Goal: Information Seeking & Learning: Understand process/instructions

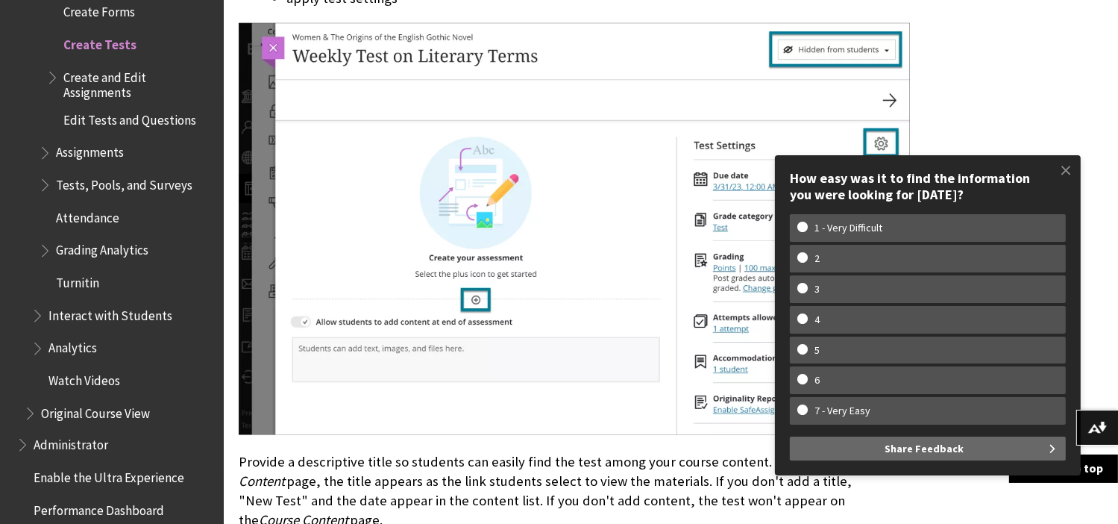
scroll to position [2014, 0]
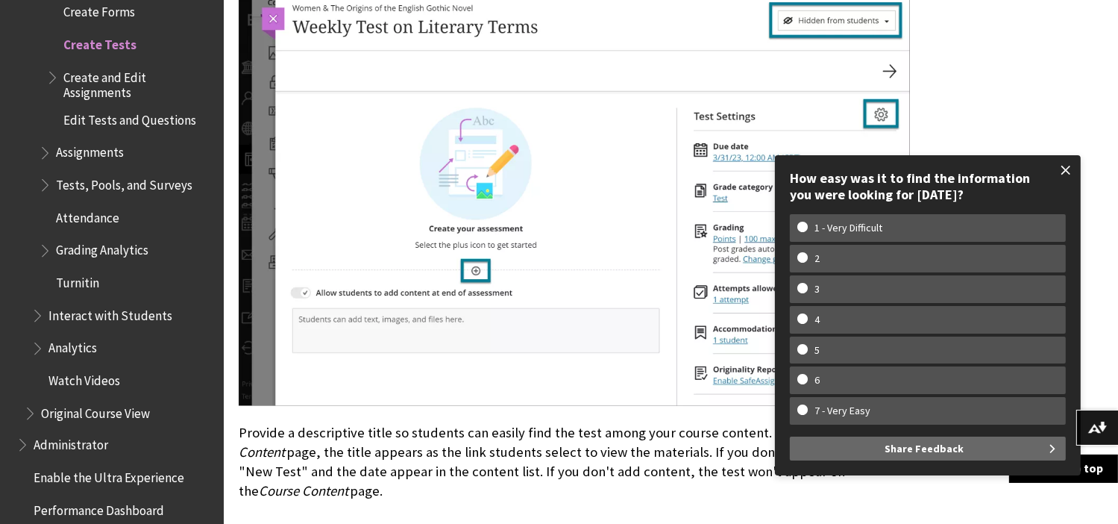
click at [1069, 167] on span at bounding box center [1065, 169] width 31 height 31
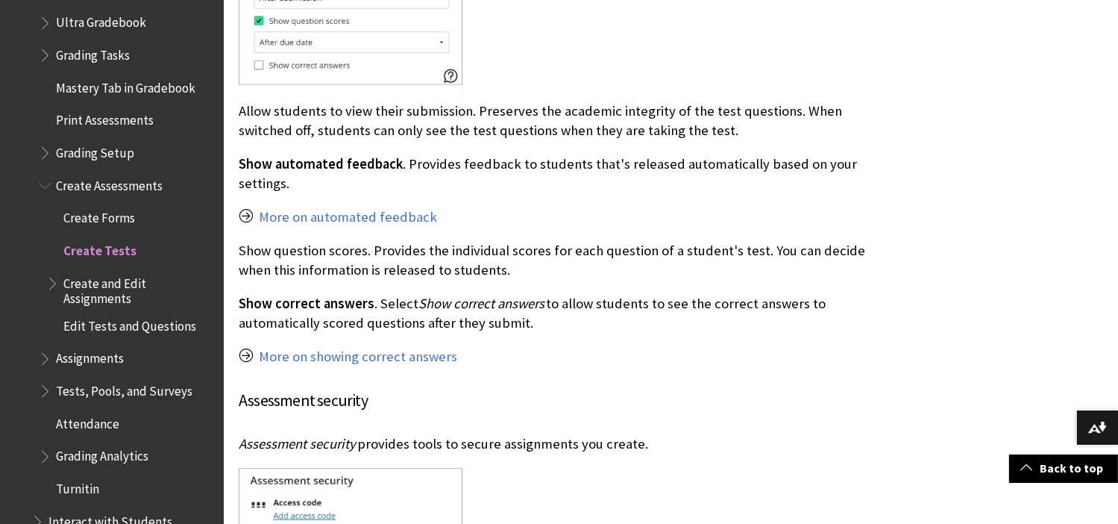
scroll to position [2238, 0]
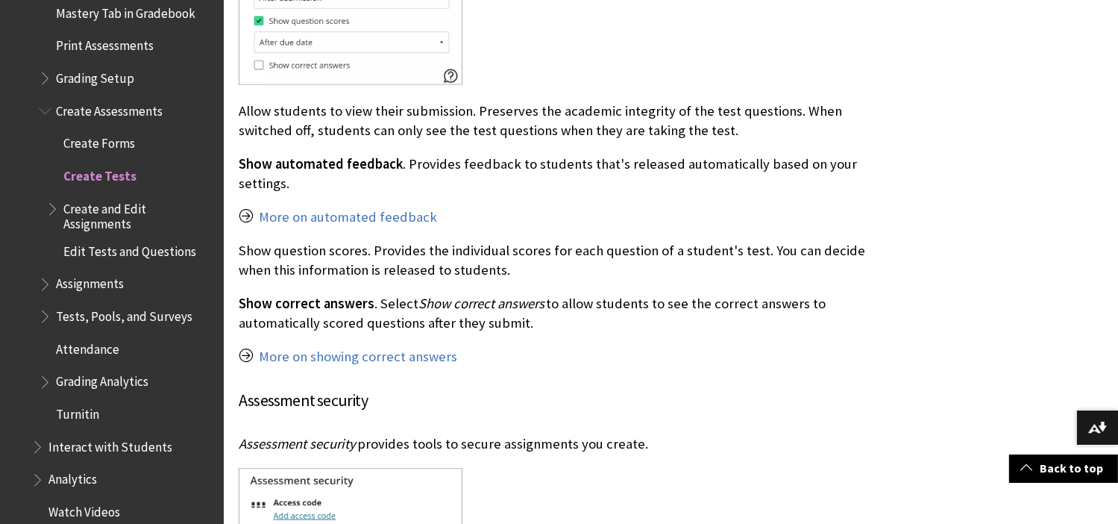
click at [99, 305] on span "Tests, Pools, and Surveys" at bounding box center [124, 314] width 137 height 20
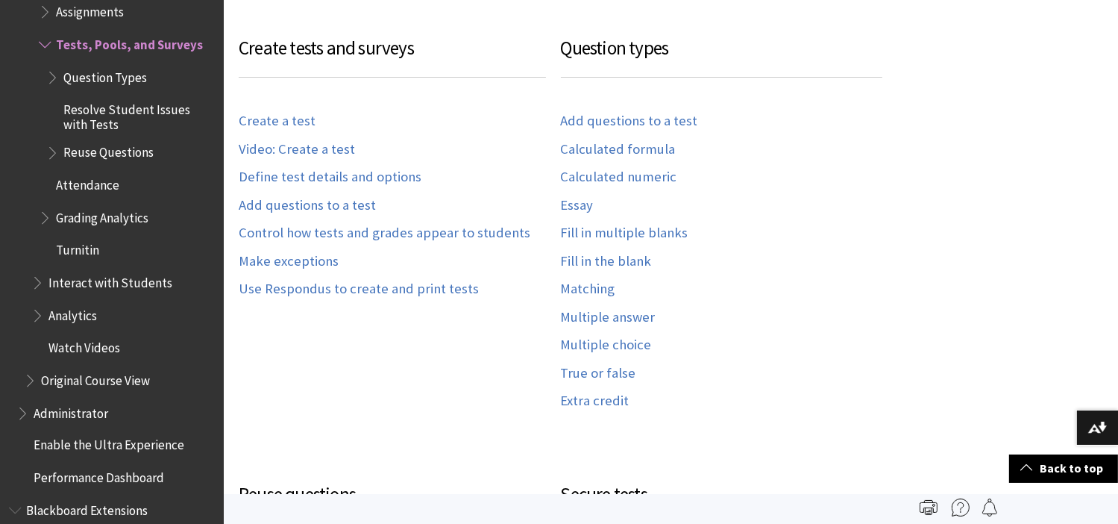
scroll to position [746, 0]
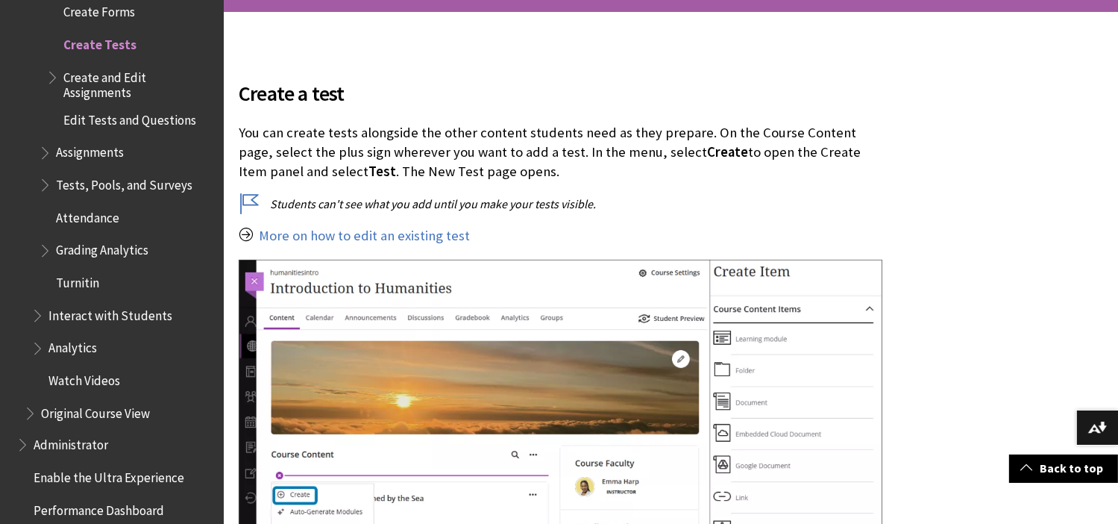
scroll to position [373, 0]
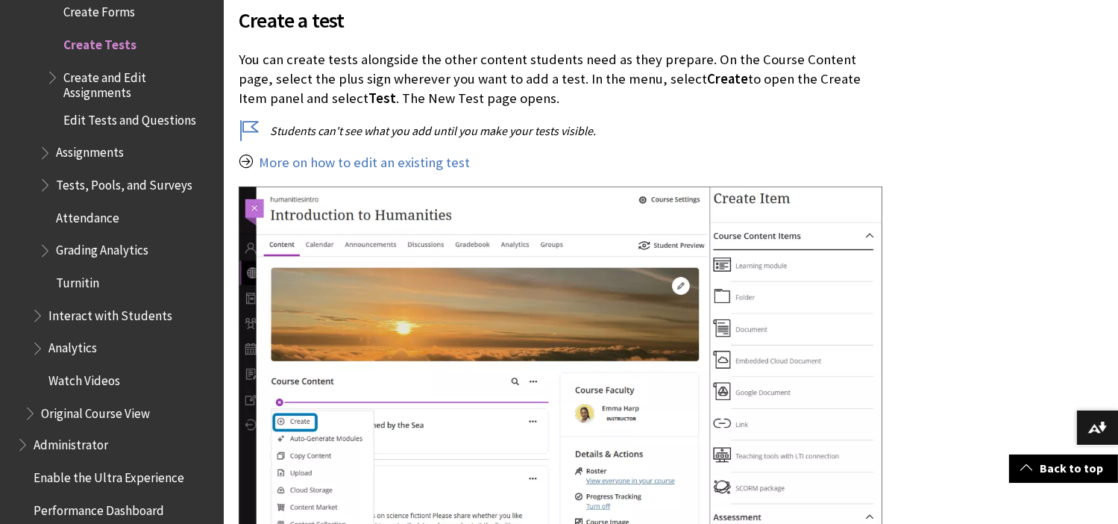
click at [143, 175] on span "Tests, Pools, and Surveys" at bounding box center [124, 182] width 137 height 20
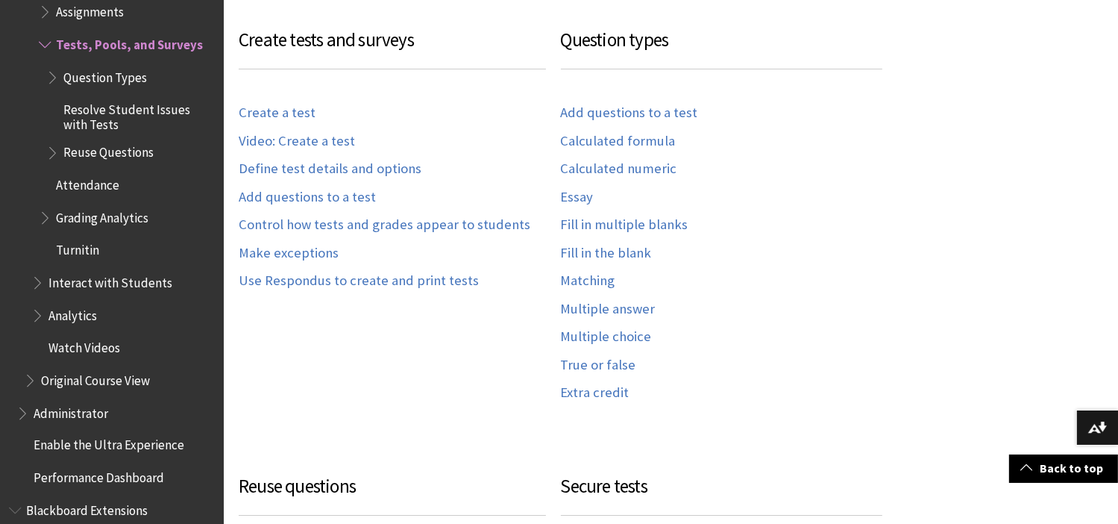
scroll to position [821, 0]
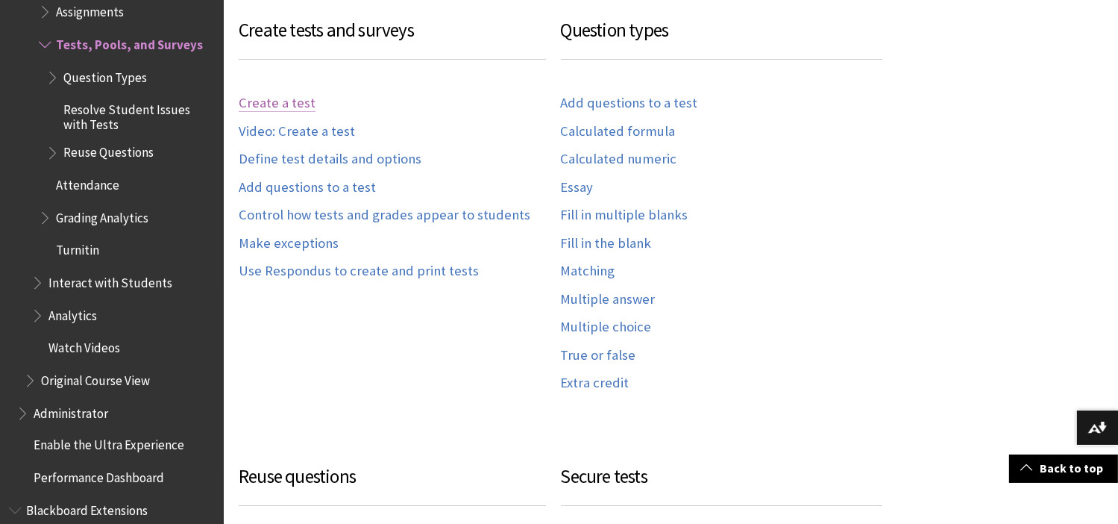
click at [278, 112] on link "Create a test" at bounding box center [277, 103] width 77 height 17
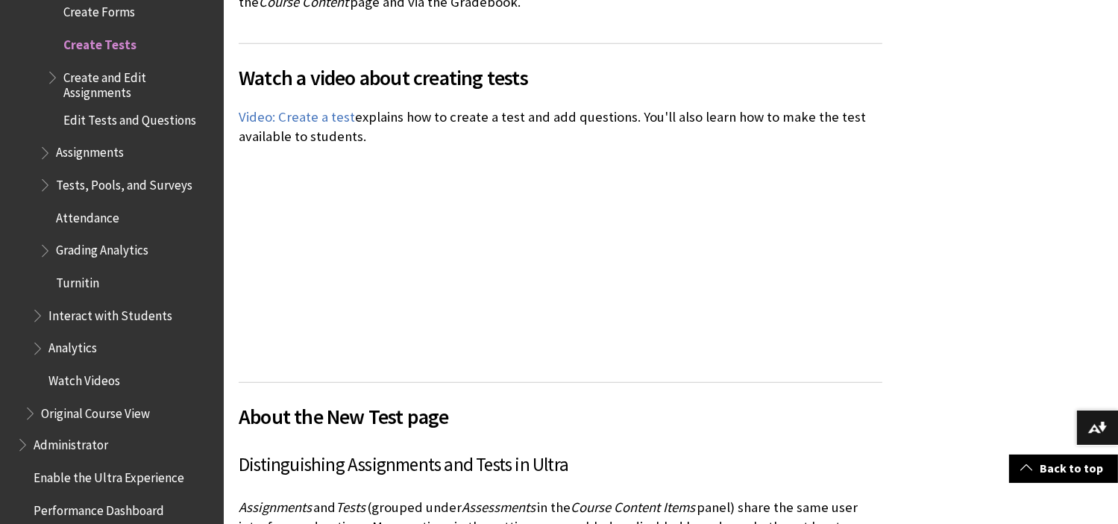
scroll to position [1119, 0]
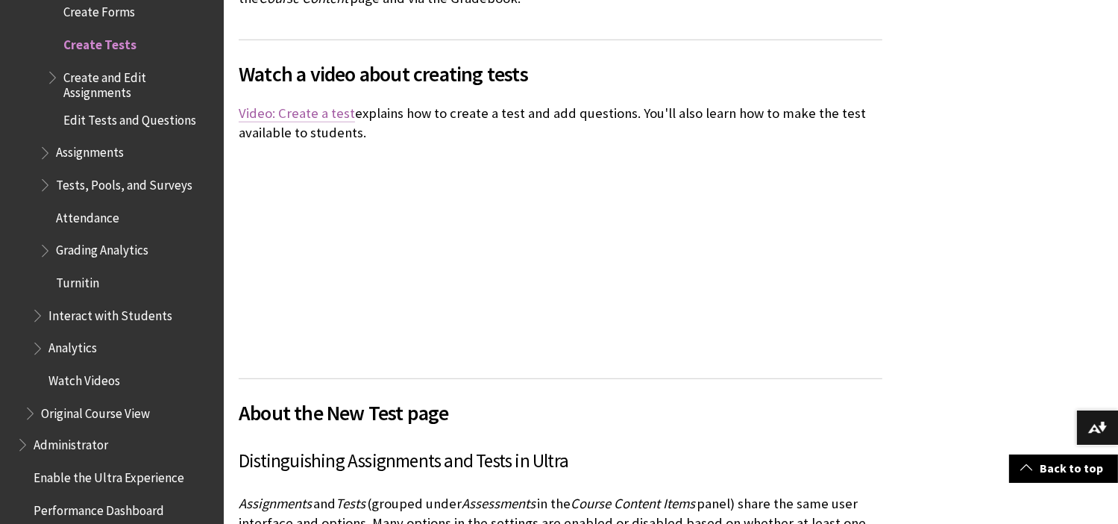
click at [289, 122] on link "Video: Create a test" at bounding box center [297, 113] width 116 height 18
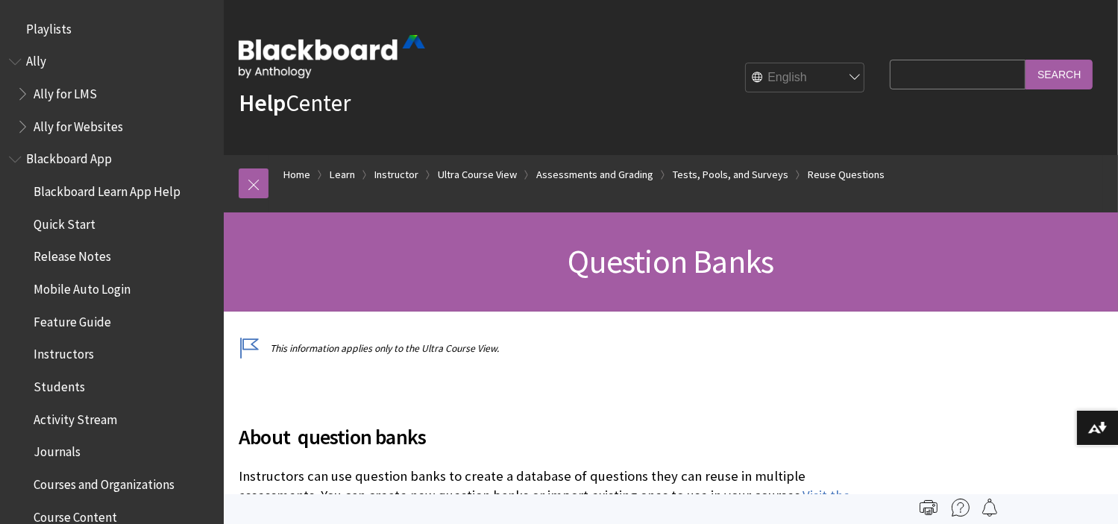
scroll to position [2509, 0]
